Goal: Information Seeking & Learning: Learn about a topic

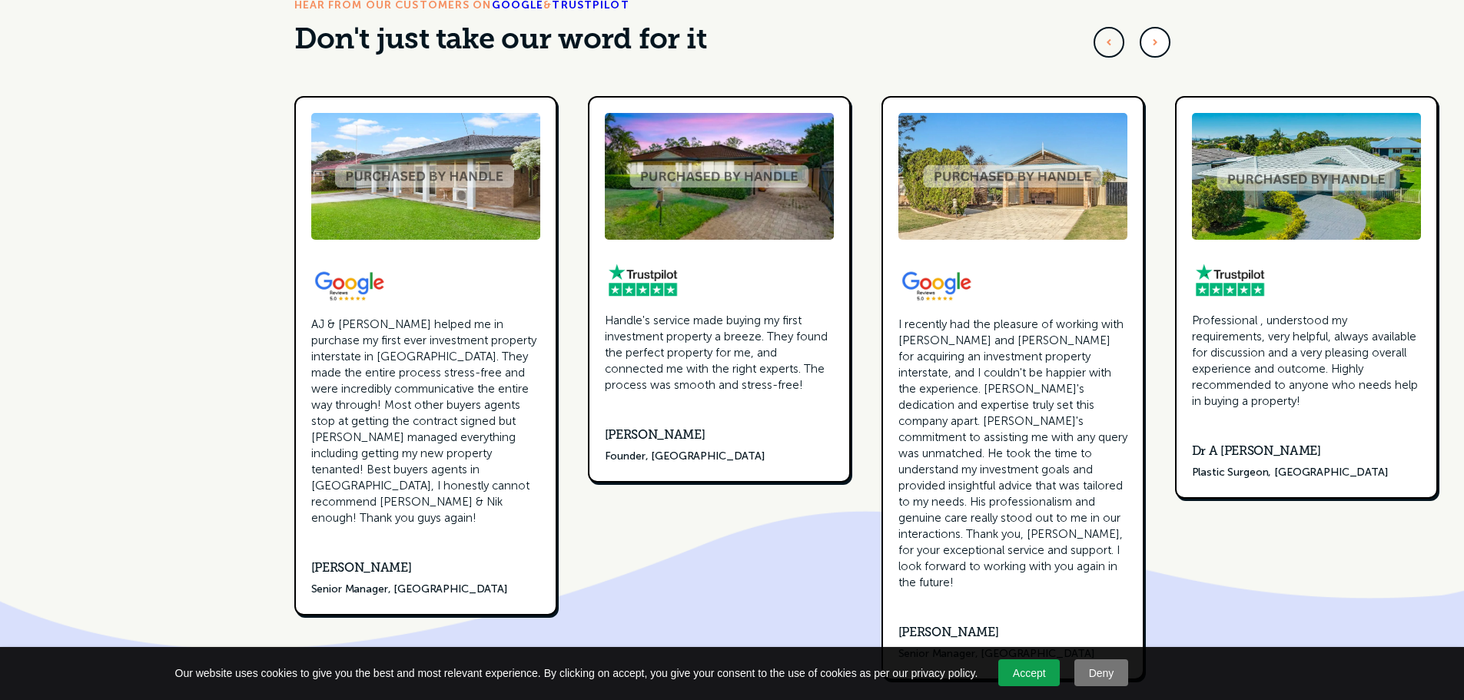
scroll to position [5226, 0]
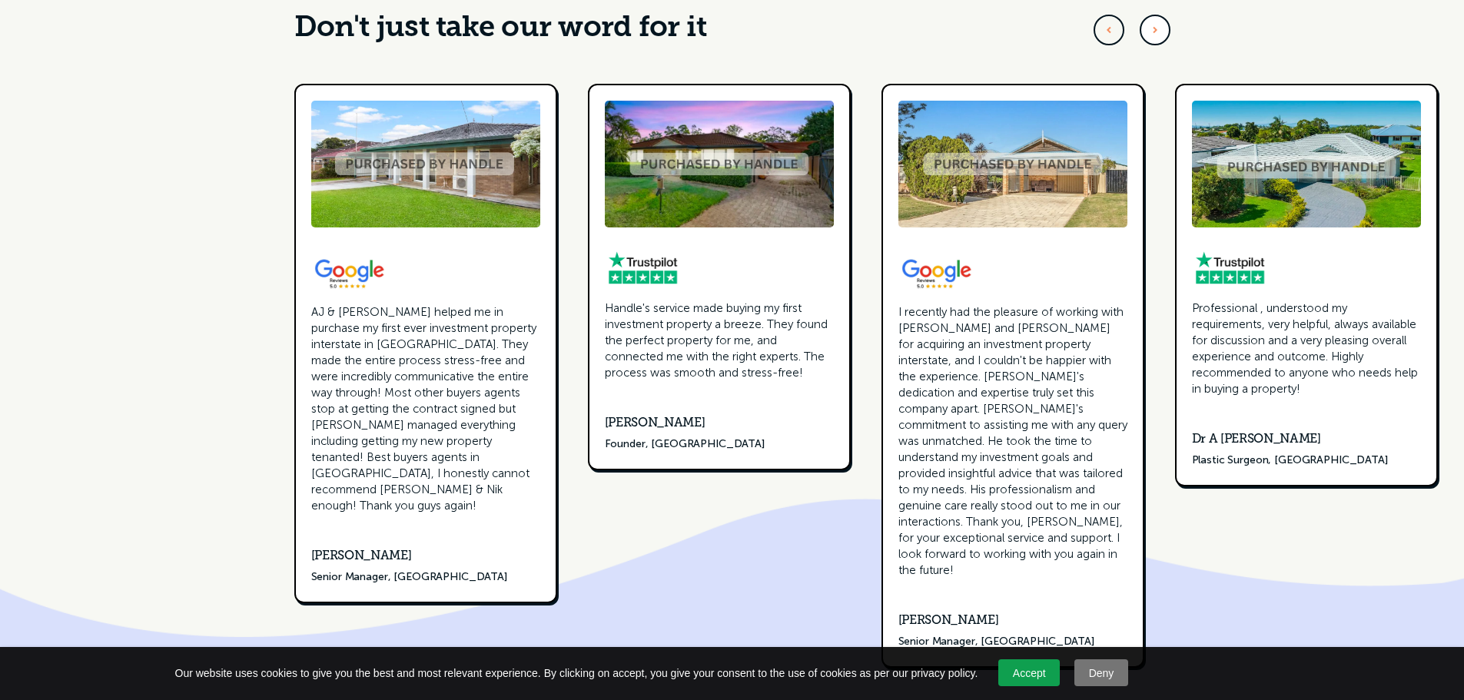
click at [1033, 680] on link "Accept" at bounding box center [1028, 672] width 61 height 27
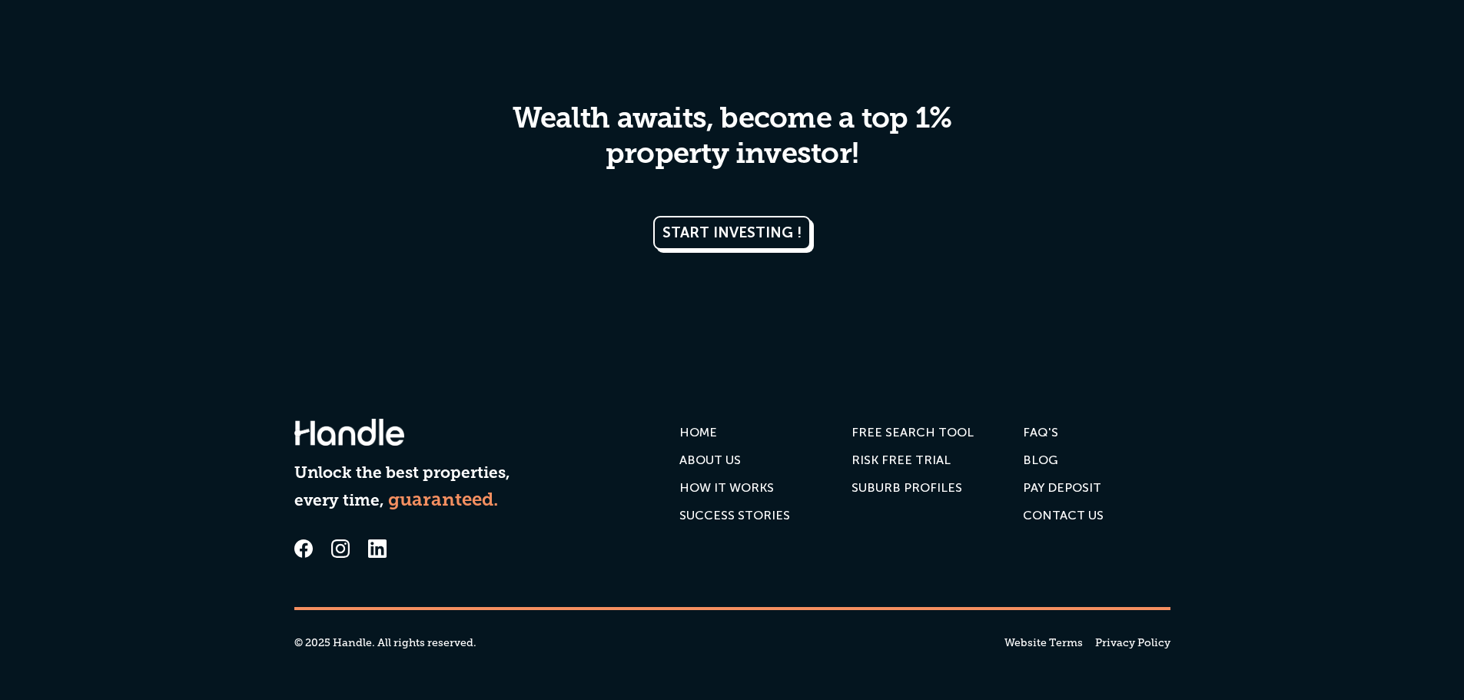
scroll to position [7795, 0]
click at [1038, 443] on link "FAQ'S" at bounding box center [1040, 433] width 35 height 28
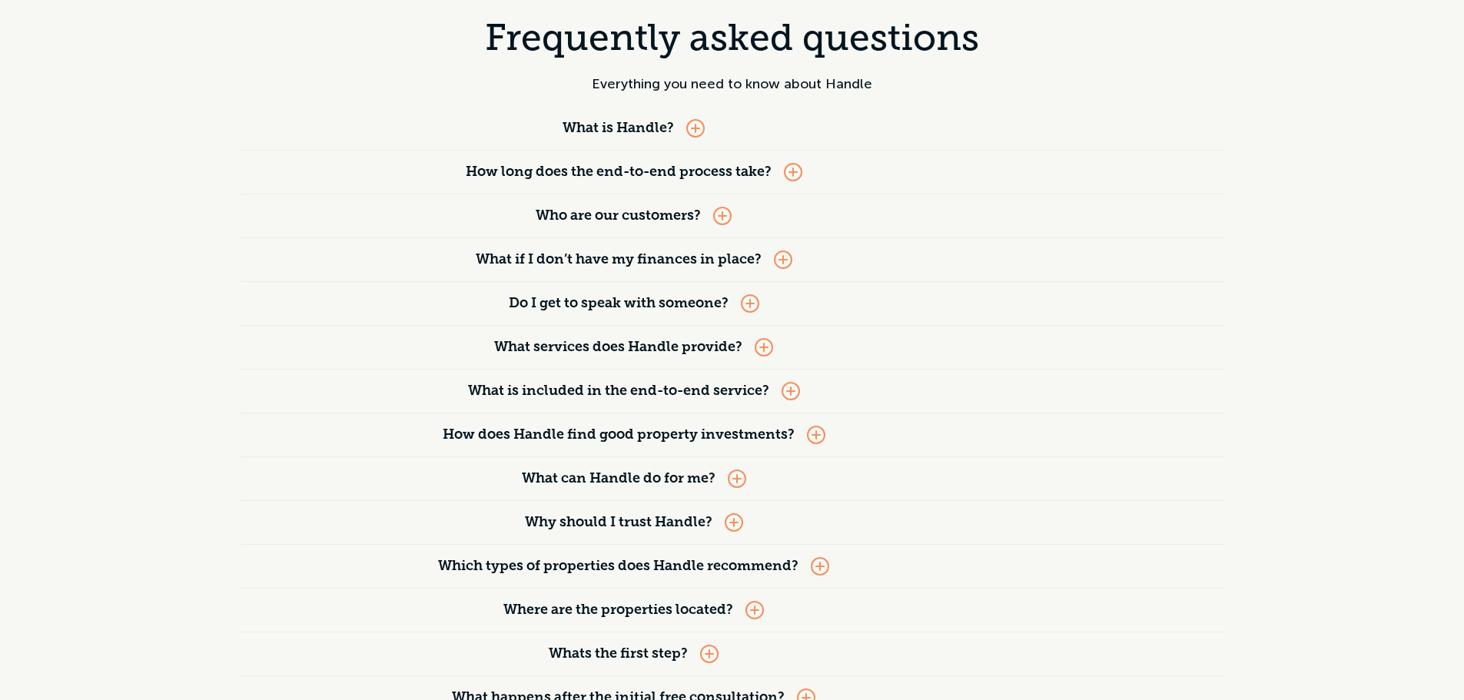
scroll to position [154, 0]
click at [797, 263] on div "What if I don’t have my finances in place?" at bounding box center [634, 258] width 787 height 43
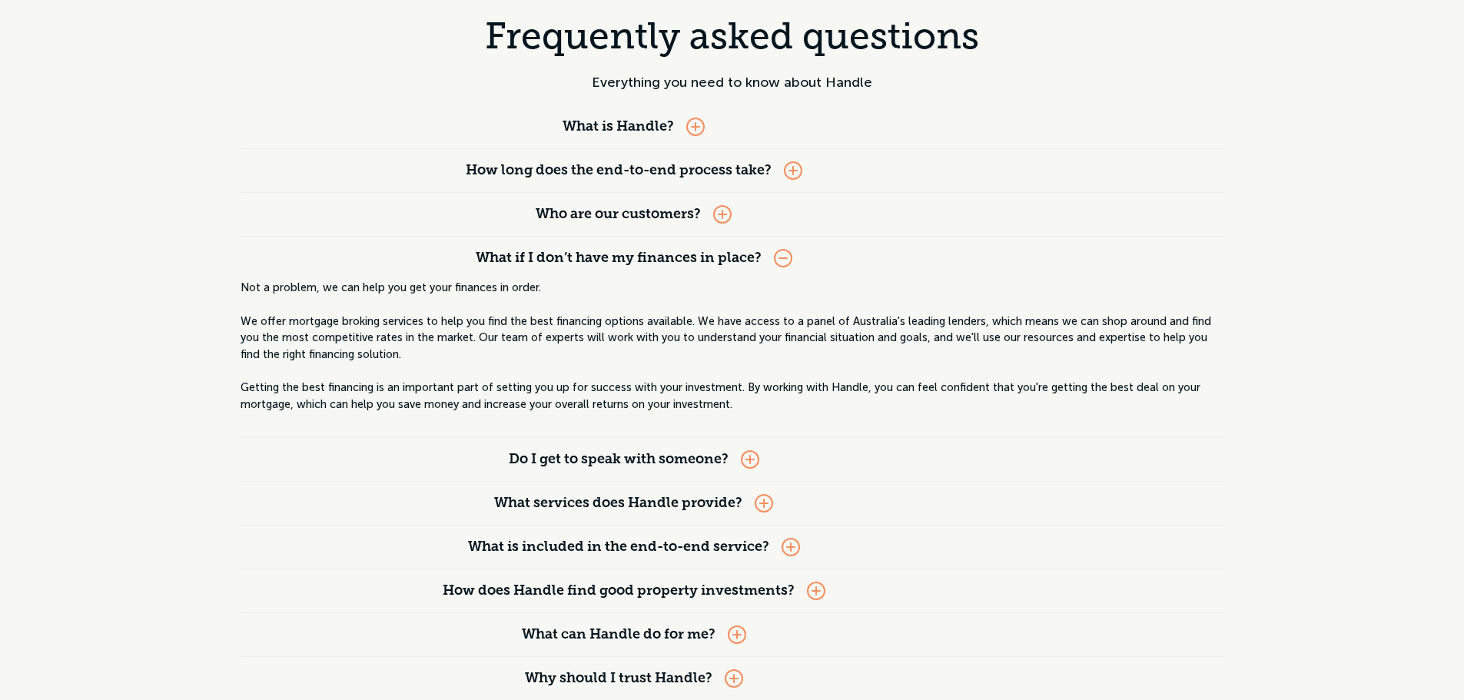
click at [789, 261] on div at bounding box center [783, 258] width 18 height 18
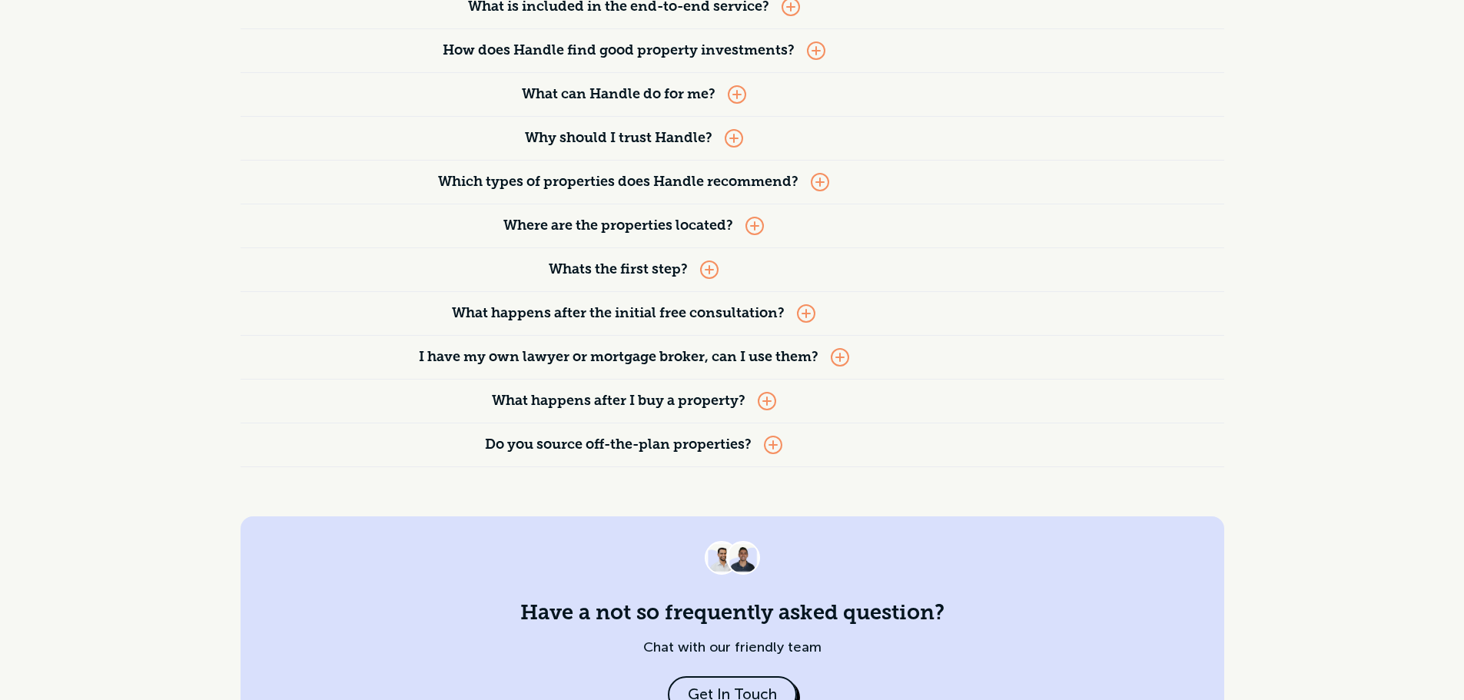
scroll to position [538, 0]
click at [749, 350] on strong "I have my own lawyer or mortgage broker, can I use them?" at bounding box center [619, 357] width 400 height 14
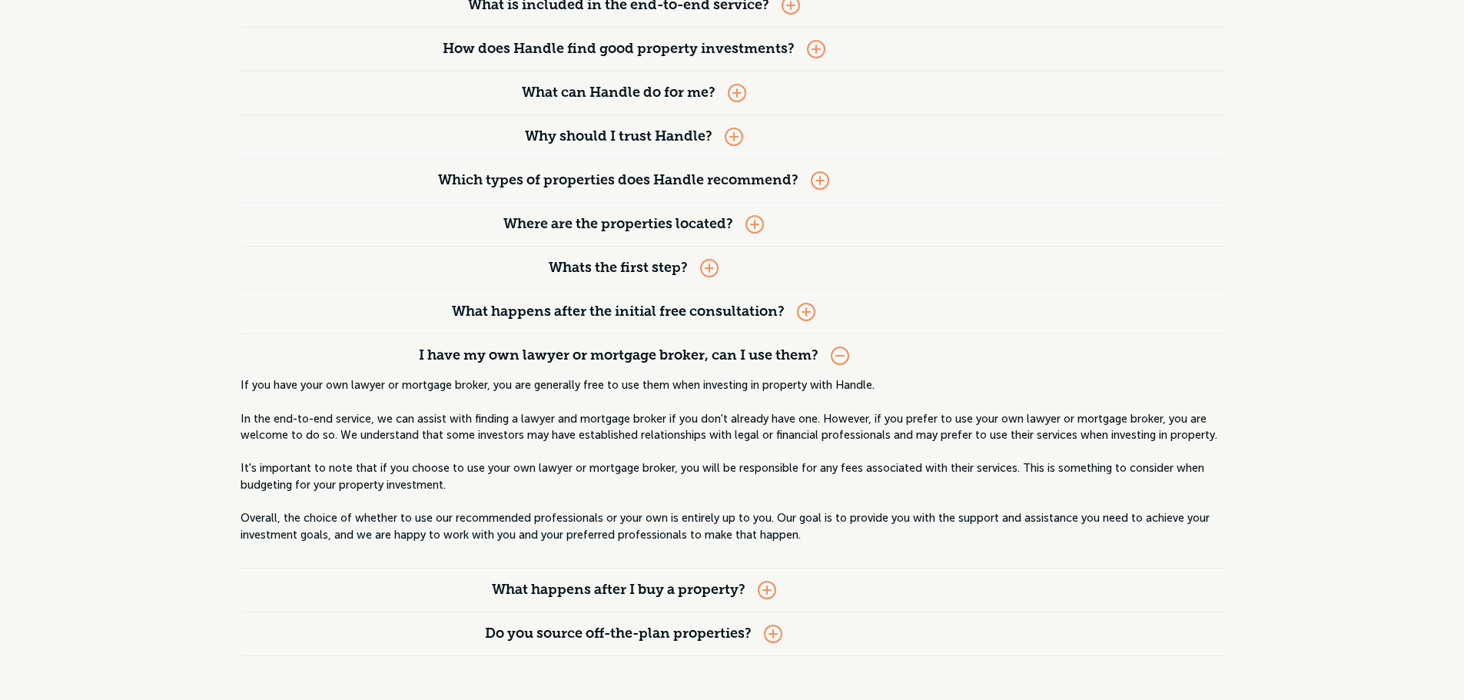
click at [749, 350] on strong "I have my own lawyer or mortgage broker, can I use them?" at bounding box center [619, 357] width 400 height 14
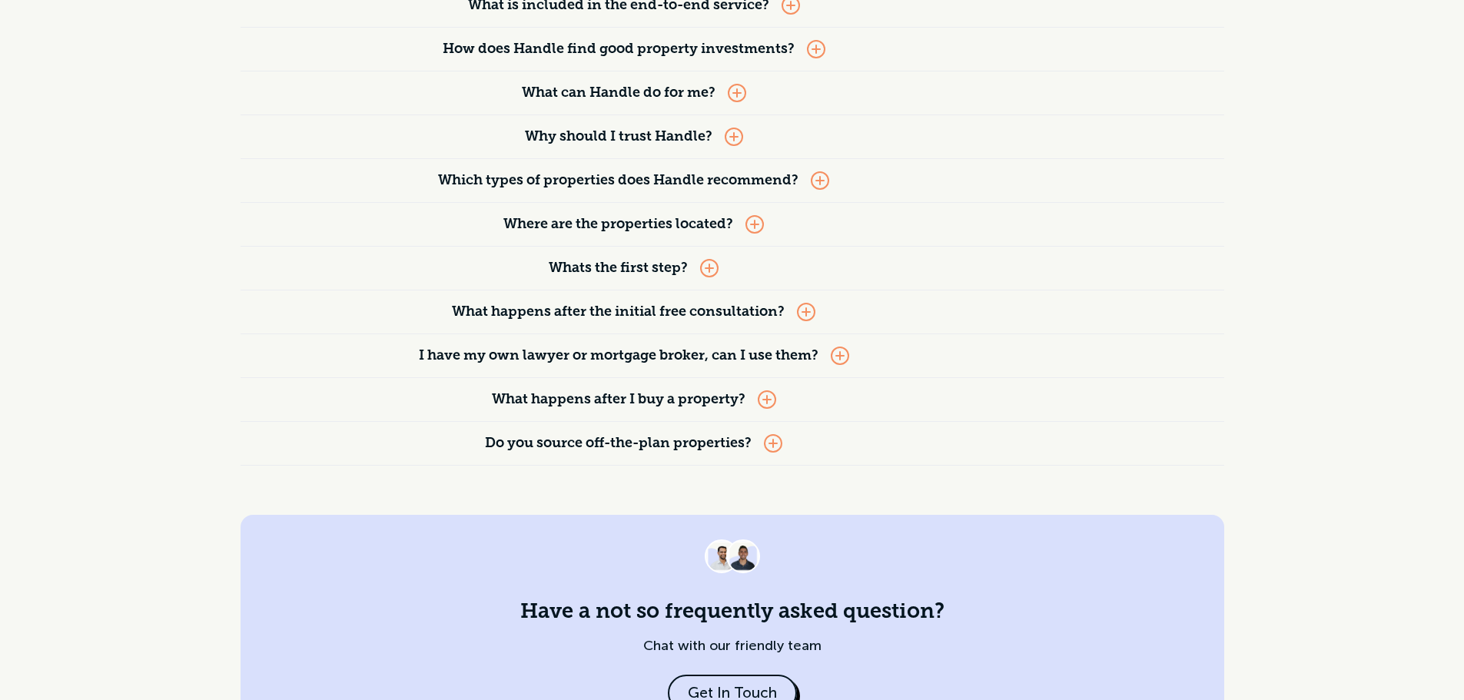
click at [731, 400] on strong "What happens after I buy a property?" at bounding box center [619, 400] width 254 height 14
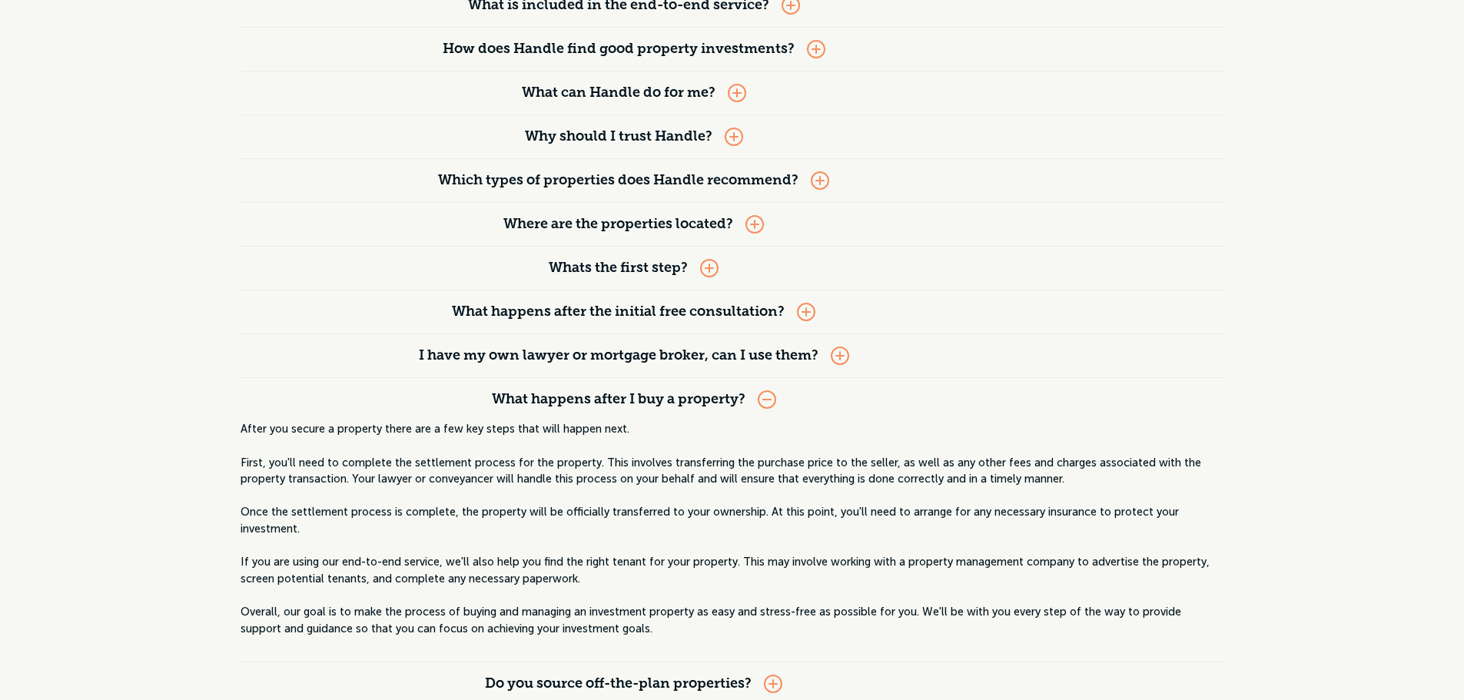
click at [731, 400] on strong "What happens after I buy a property?" at bounding box center [619, 400] width 254 height 14
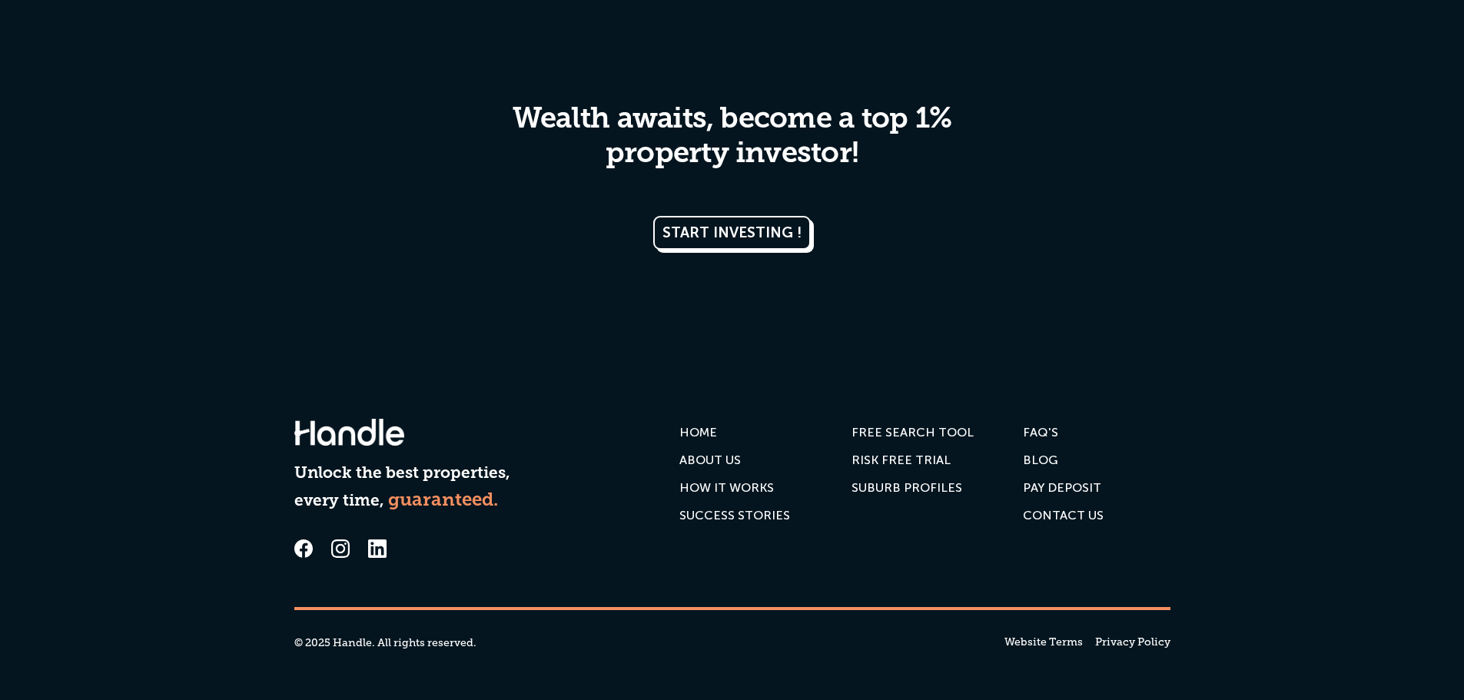
scroll to position [1947, 0]
click at [1070, 493] on div "PAY DEPOSIT" at bounding box center [1062, 487] width 78 height 15
click at [717, 511] on div "SUCCESS STORIES" at bounding box center [734, 515] width 111 height 15
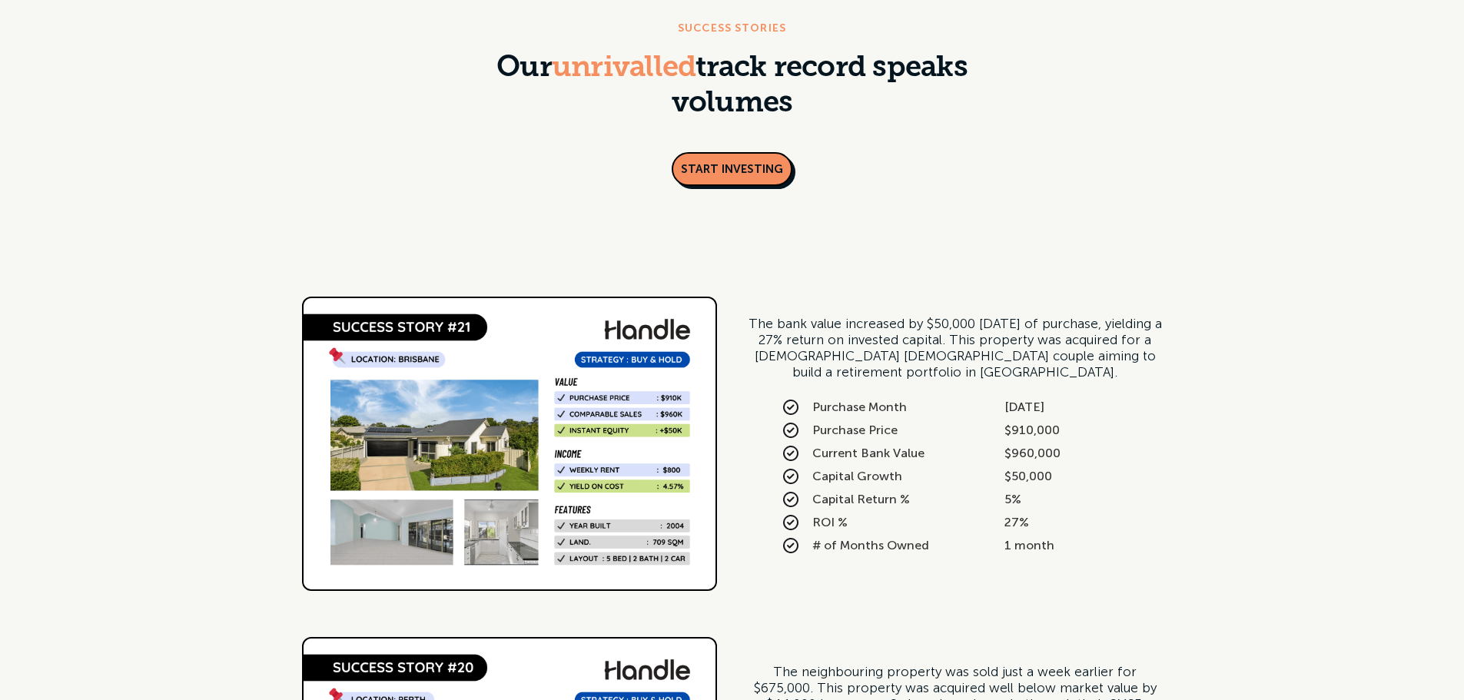
scroll to position [77, 0]
